Goal: Task Accomplishment & Management: Manage account settings

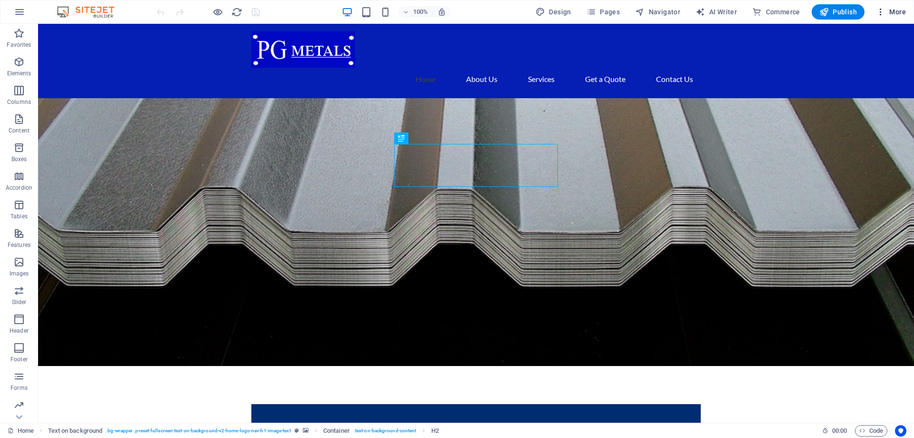
click at [890, 12] on span "More" at bounding box center [891, 12] width 30 height 10
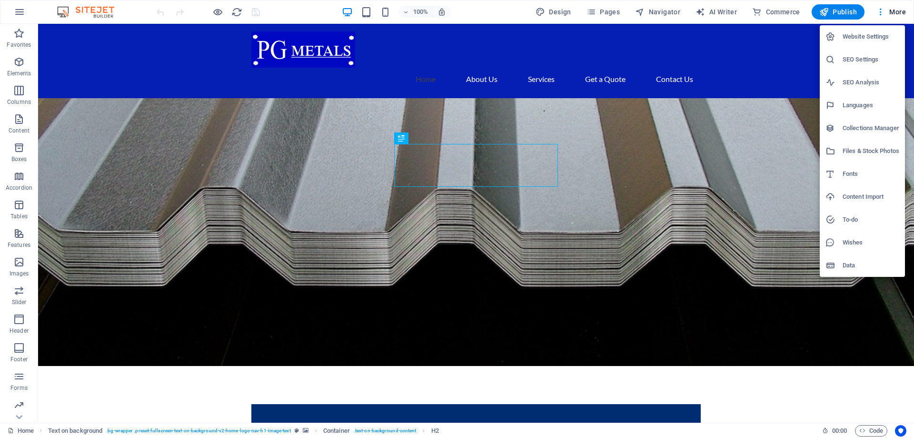
click at [879, 35] on h6 "Website Settings" at bounding box center [871, 36] width 57 height 11
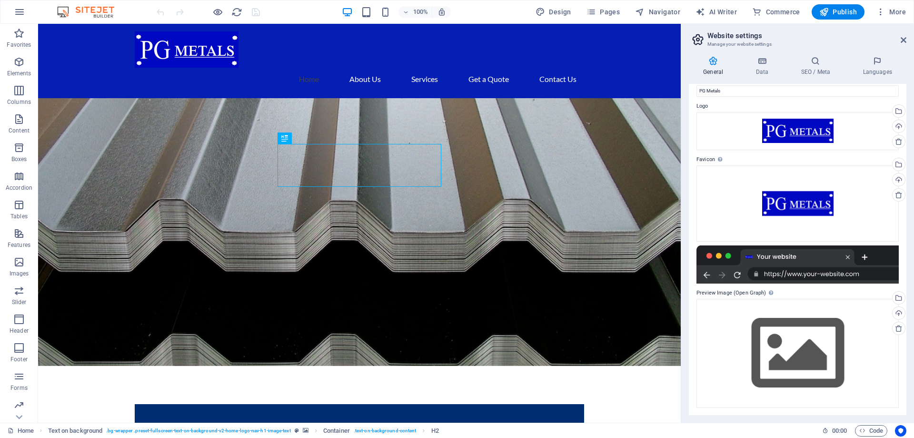
scroll to position [18, 0]
click at [769, 62] on icon at bounding box center [761, 61] width 41 height 10
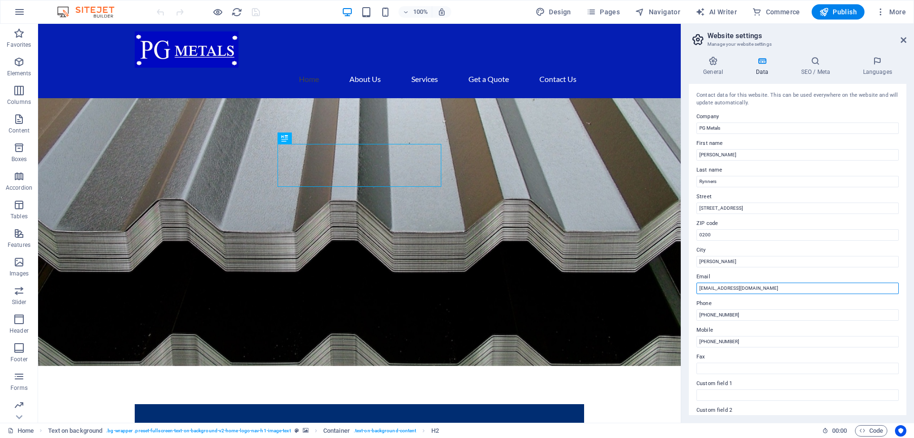
drag, startPoint x: 707, startPoint y: 289, endPoint x: 707, endPoint y: 284, distance: 5.3
click at [693, 289] on div "Contact data for this website. This can be used everywhere on the website and w…" at bounding box center [798, 249] width 218 height 331
drag, startPoint x: 706, startPoint y: 286, endPoint x: 690, endPoint y: 287, distance: 16.2
click at [697, 287] on input "[EMAIL_ADDRESS][DOMAIN_NAME]" at bounding box center [798, 287] width 202 height 11
type input "[EMAIL_ADDRESS][DOMAIN_NAME]"
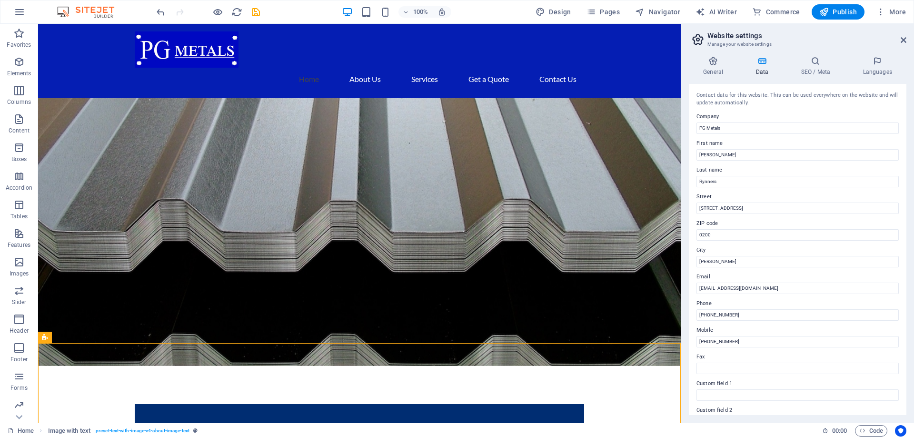
click at [908, 40] on aside "Website settings Manage your website settings General Data SEO / Meta Languages…" at bounding box center [797, 223] width 233 height 399
click at [904, 40] on icon at bounding box center [904, 40] width 6 height 8
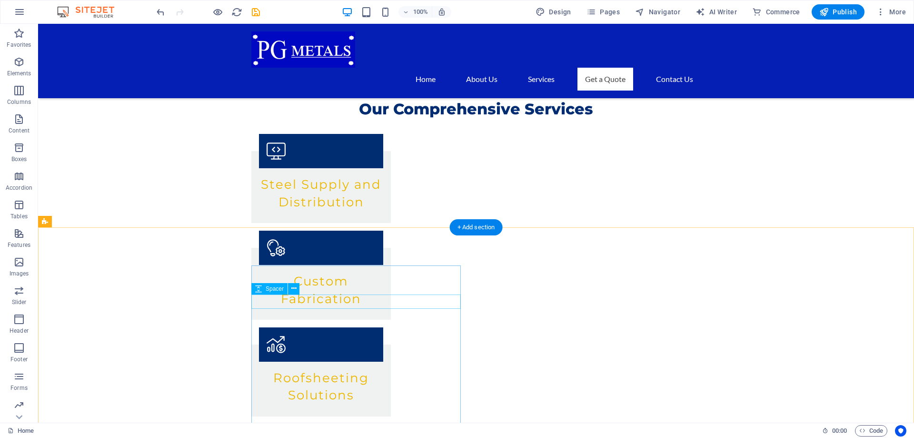
scroll to position [1186, 0]
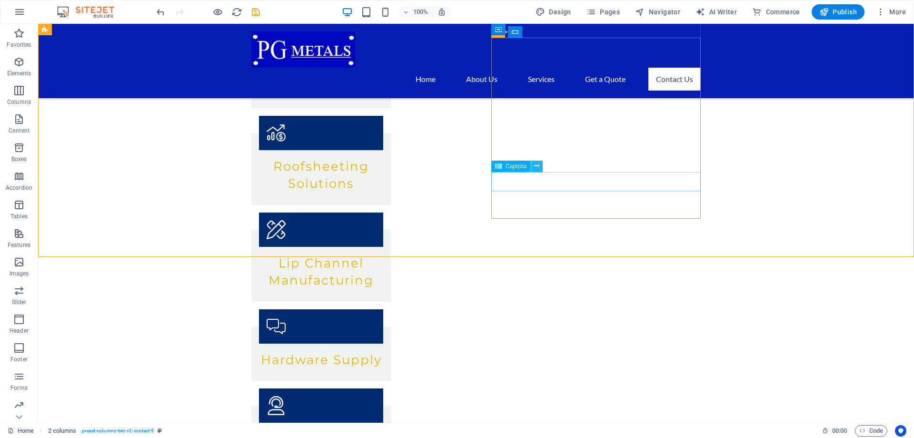
click at [537, 167] on icon at bounding box center [536, 166] width 5 height 10
click at [500, 168] on icon at bounding box center [498, 165] width 7 height 11
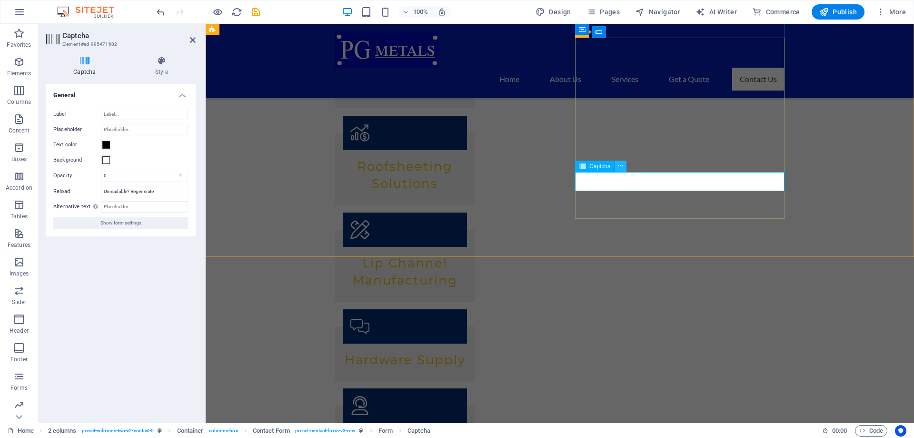
click at [620, 165] on icon at bounding box center [620, 166] width 5 height 10
click at [109, 144] on span at bounding box center [106, 145] width 8 height 8
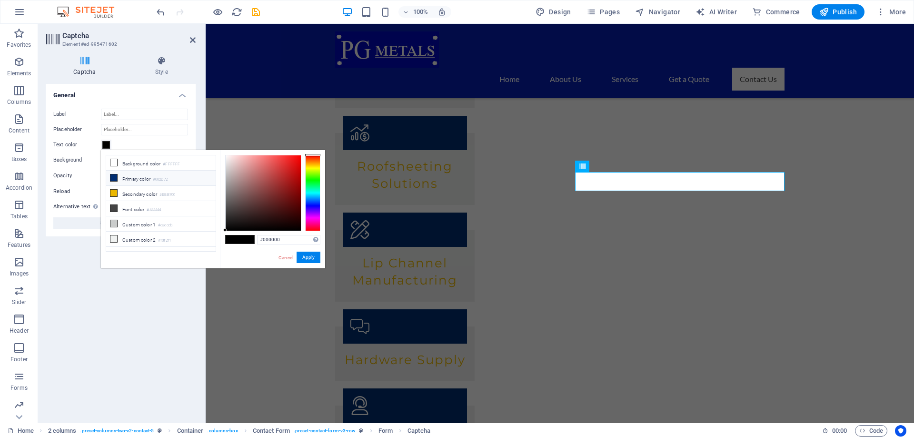
click at [116, 179] on icon at bounding box center [113, 177] width 7 height 7
type input "#002d72"
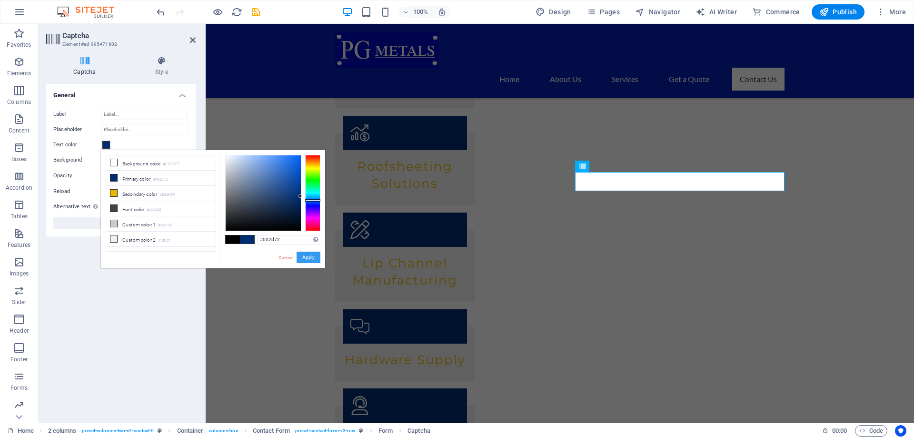
click at [315, 260] on button "Apply" at bounding box center [309, 256] width 24 height 11
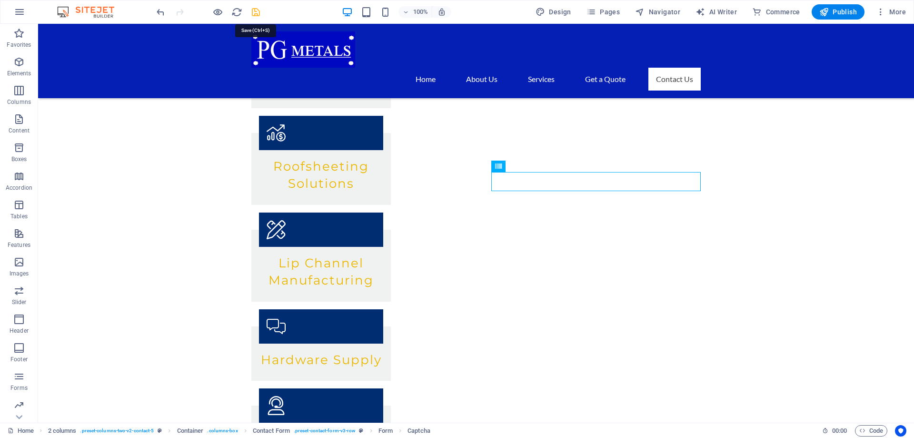
click at [259, 12] on icon "save" at bounding box center [255, 12] width 11 height 11
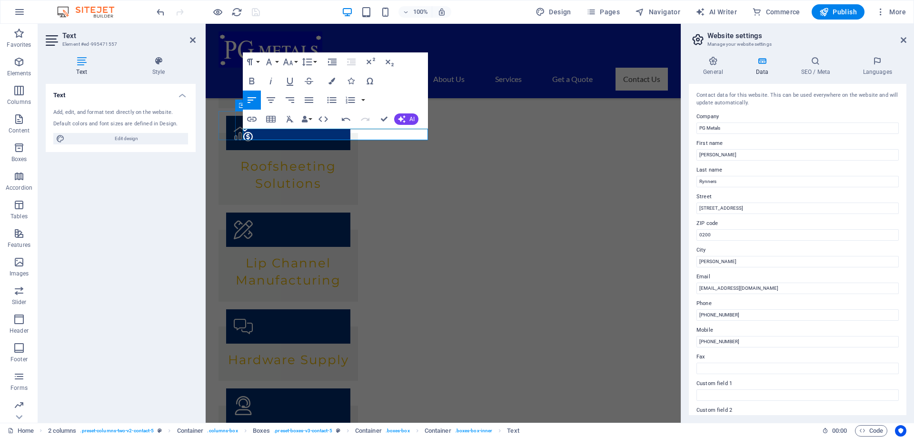
click at [132, 202] on div "Text Add, edit, and format text directly on the website. Default colors and fon…" at bounding box center [121, 249] width 150 height 331
click at [143, 197] on div "Text Add, edit, and format text directly on the website. Default colors and fon…" at bounding box center [121, 249] width 150 height 331
click at [144, 196] on div "Text Add, edit, and format text directly on the website. Default colors and fon…" at bounding box center [121, 249] width 150 height 331
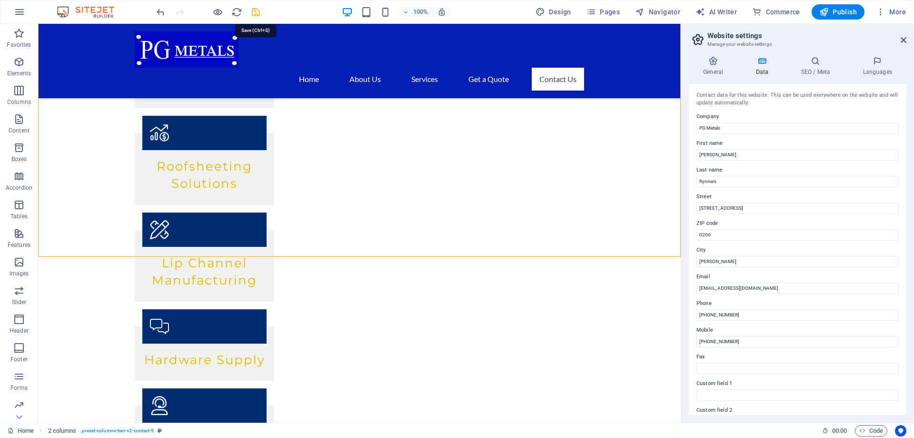
click at [256, 12] on icon "save" at bounding box center [255, 12] width 11 height 11
checkbox input "false"
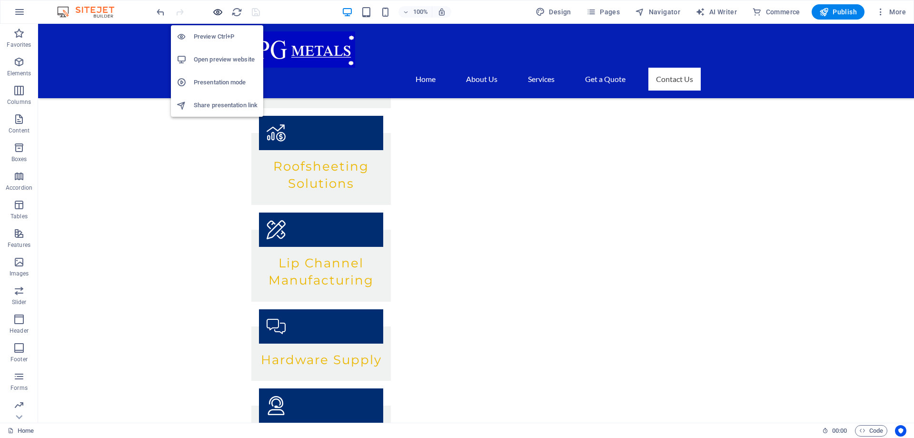
click at [217, 11] on icon "button" at bounding box center [217, 12] width 11 height 11
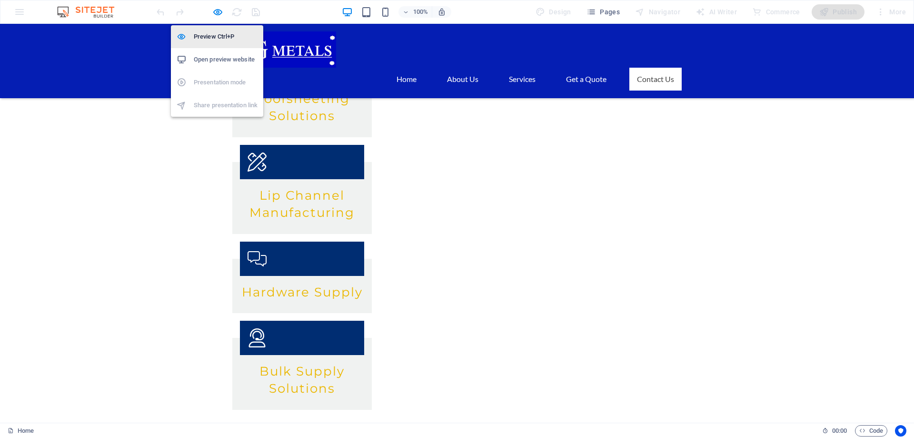
click at [216, 36] on h6 "Preview Ctrl+P" at bounding box center [226, 36] width 64 height 11
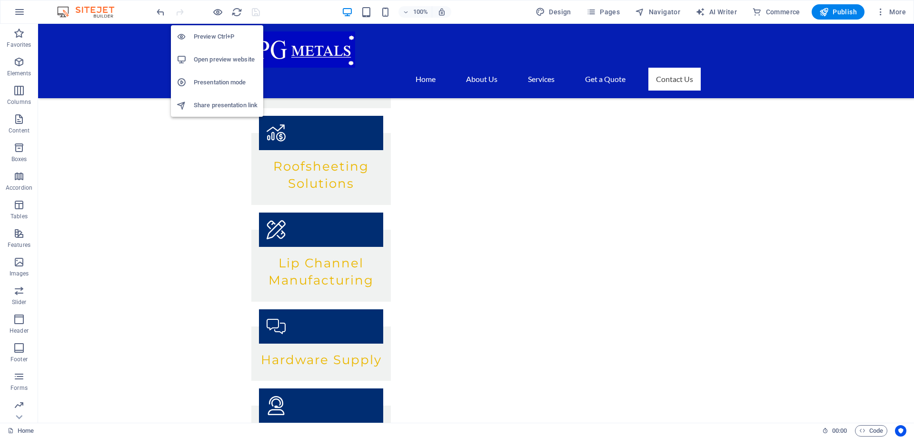
click at [219, 36] on h6 "Preview Ctrl+P" at bounding box center [226, 36] width 64 height 11
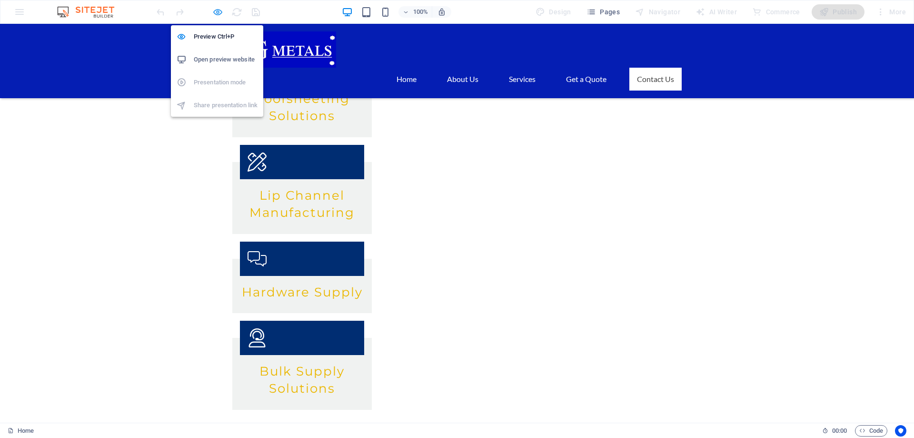
click at [219, 13] on icon "button" at bounding box center [217, 12] width 11 height 11
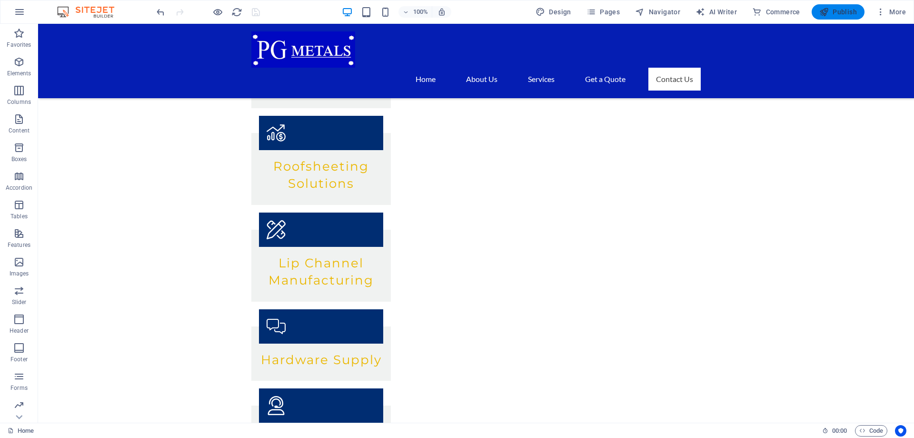
click at [830, 15] on span "Publish" at bounding box center [838, 12] width 38 height 10
